Goal: Information Seeking & Learning: Find specific fact

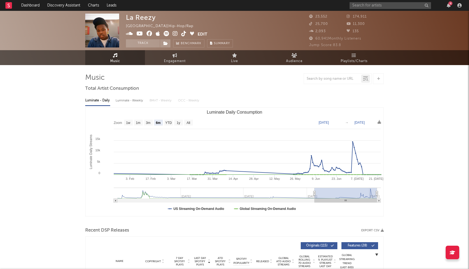
select select "6m"
click at [391, 2] on input "text" at bounding box center [390, 5] width 81 height 7
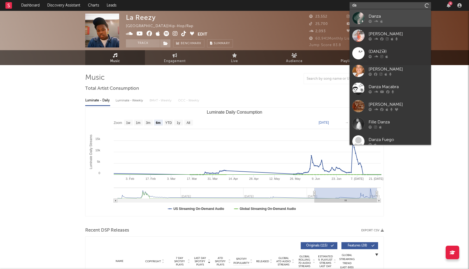
type input "d"
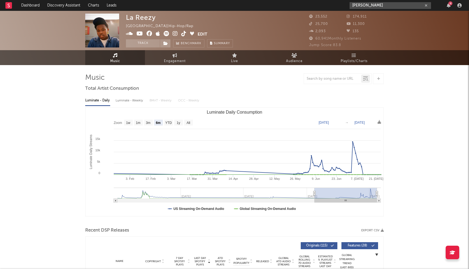
type input "[PERSON_NAME]"
